Goal: Task Accomplishment & Management: Manage account settings

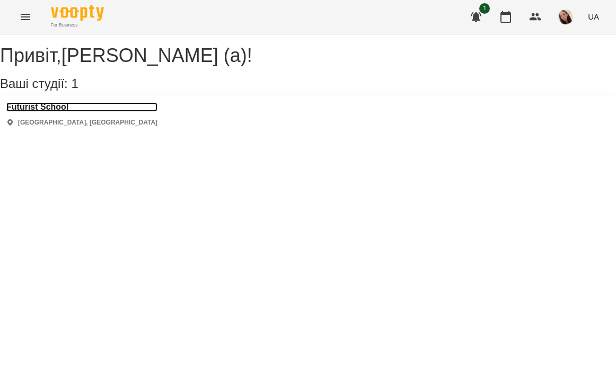
click at [59, 112] on h3 "Futurist School" at bounding box center [81, 107] width 151 height 10
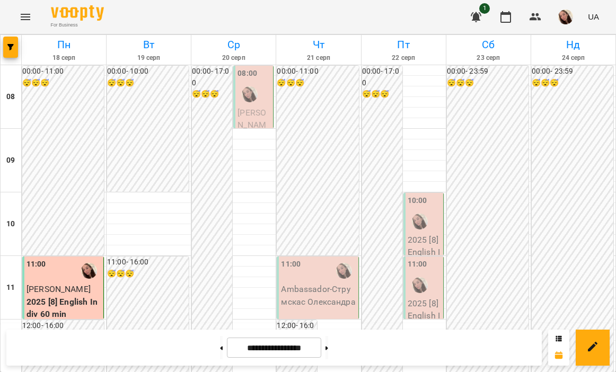
click at [264, 107] on p "[PERSON_NAME]" at bounding box center [253, 126] width 33 height 38
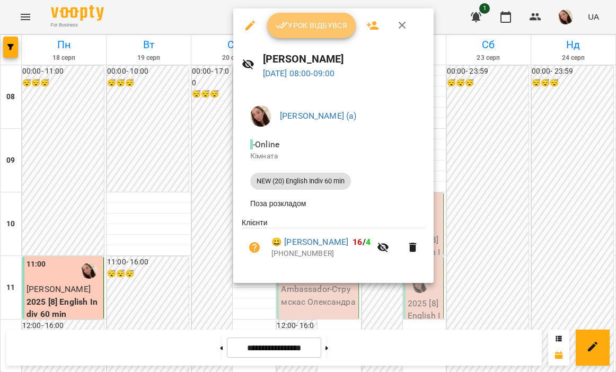
click at [302, 30] on span "Урок відбувся" at bounding box center [312, 25] width 72 height 13
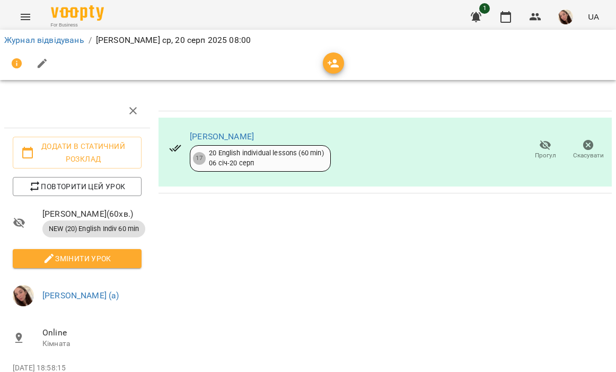
click at [306, 126] on div "[PERSON_NAME] 17 20 English individual lessons (60 min) [DATE] - [DATE]" at bounding box center [250, 150] width 179 height 60
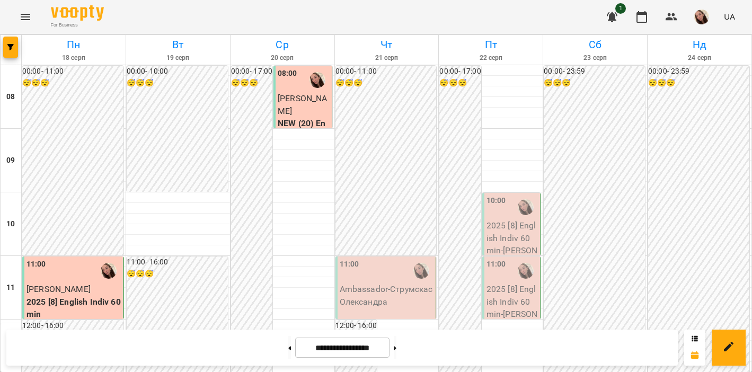
click at [302, 112] on p "[PERSON_NAME]" at bounding box center [304, 104] width 52 height 25
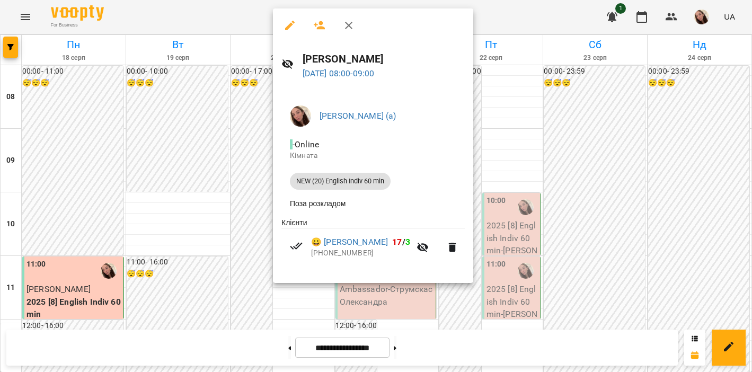
click at [518, 16] on div at bounding box center [376, 186] width 752 height 372
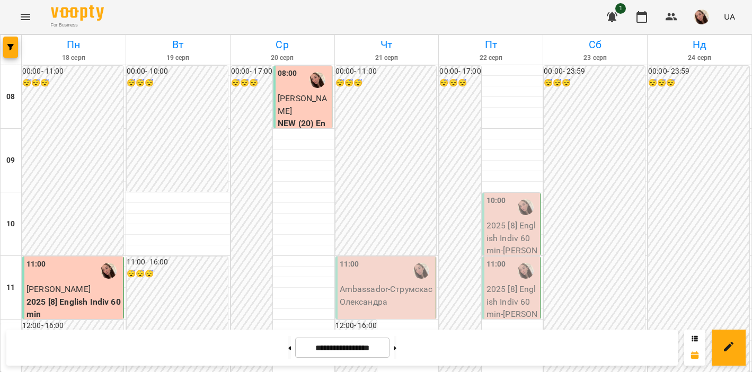
scroll to position [545, 0]
